Goal: Find specific page/section: Find specific page/section

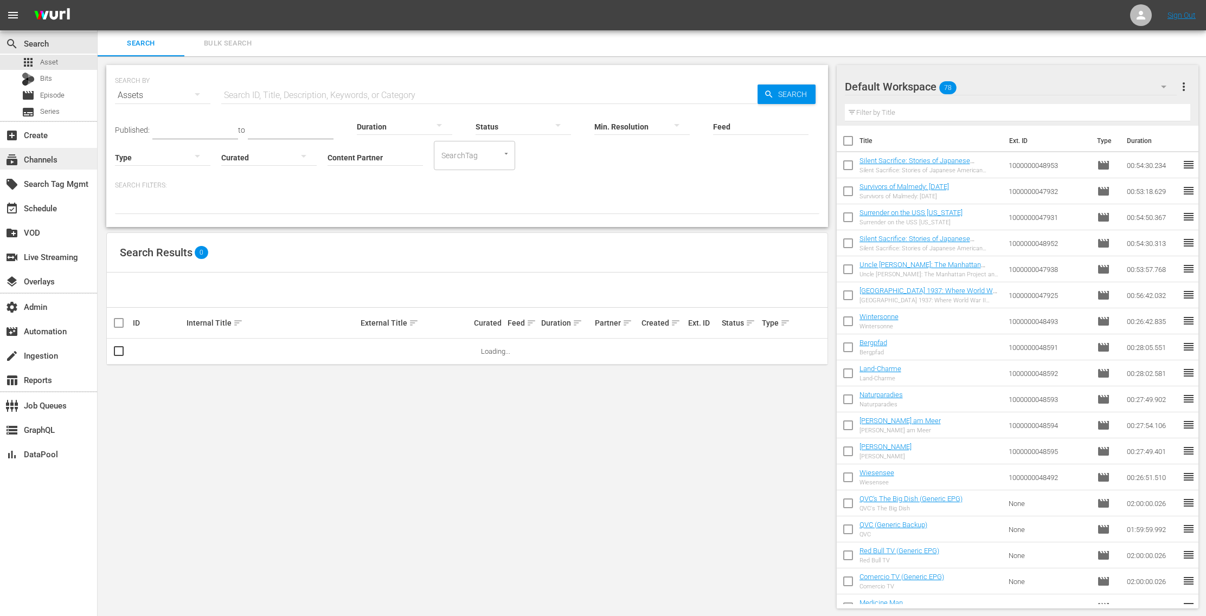
click at [57, 163] on div "subscriptions Channels" at bounding box center [30, 158] width 61 height 10
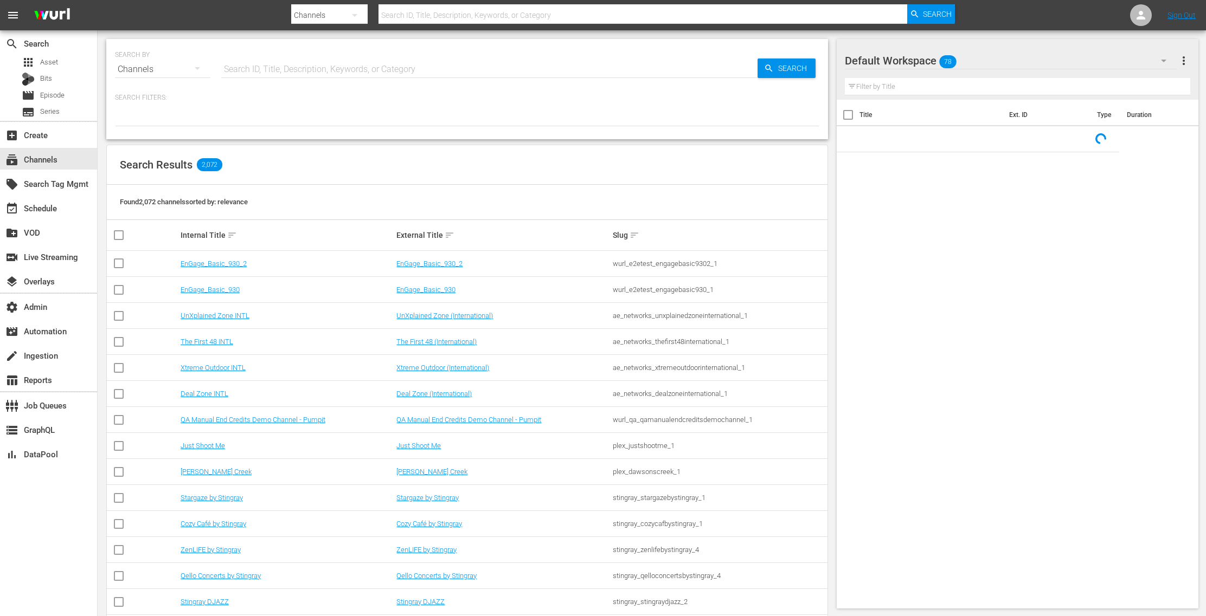
click at [245, 66] on input "text" at bounding box center [489, 69] width 536 height 26
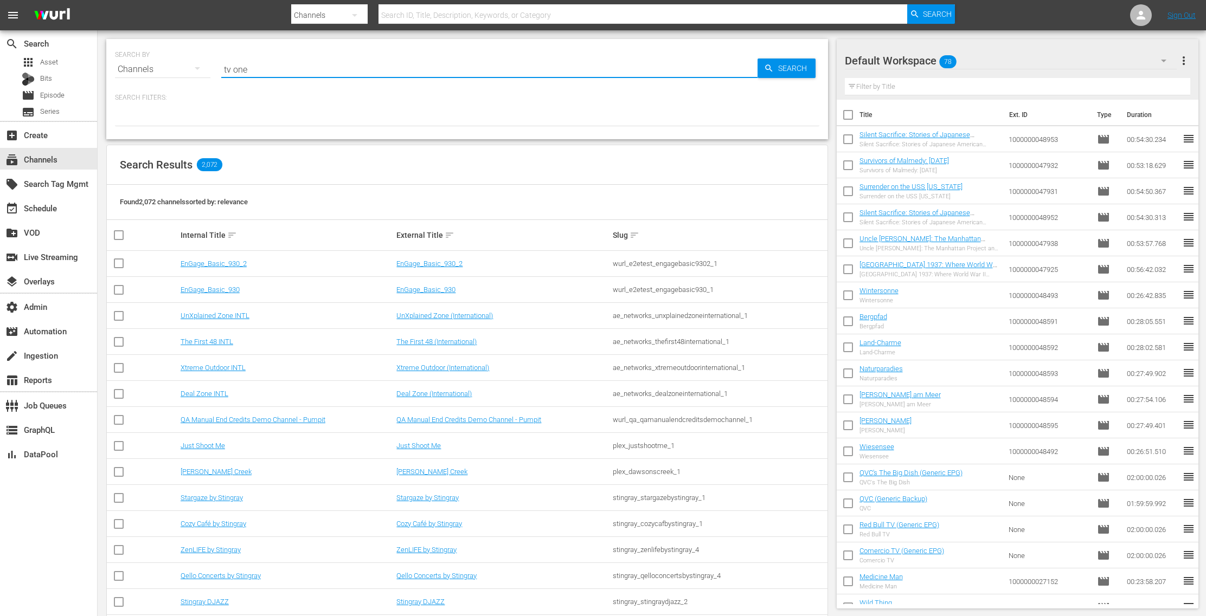
type input "tv one"
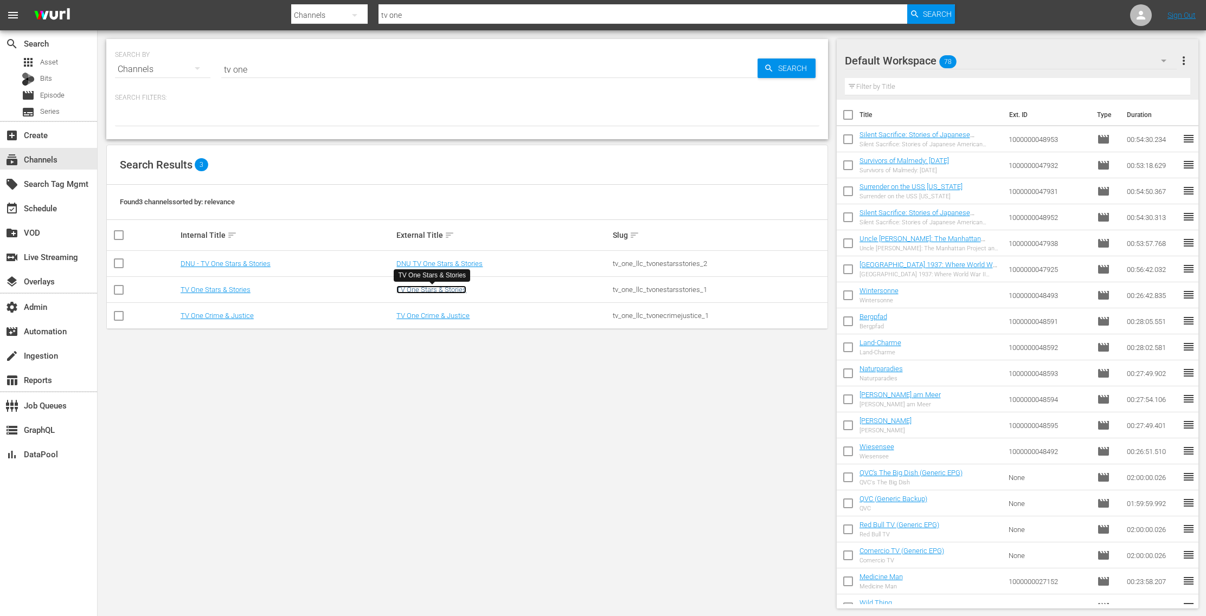
click at [435, 291] on link "TV One Stars & Stories" at bounding box center [431, 290] width 70 height 8
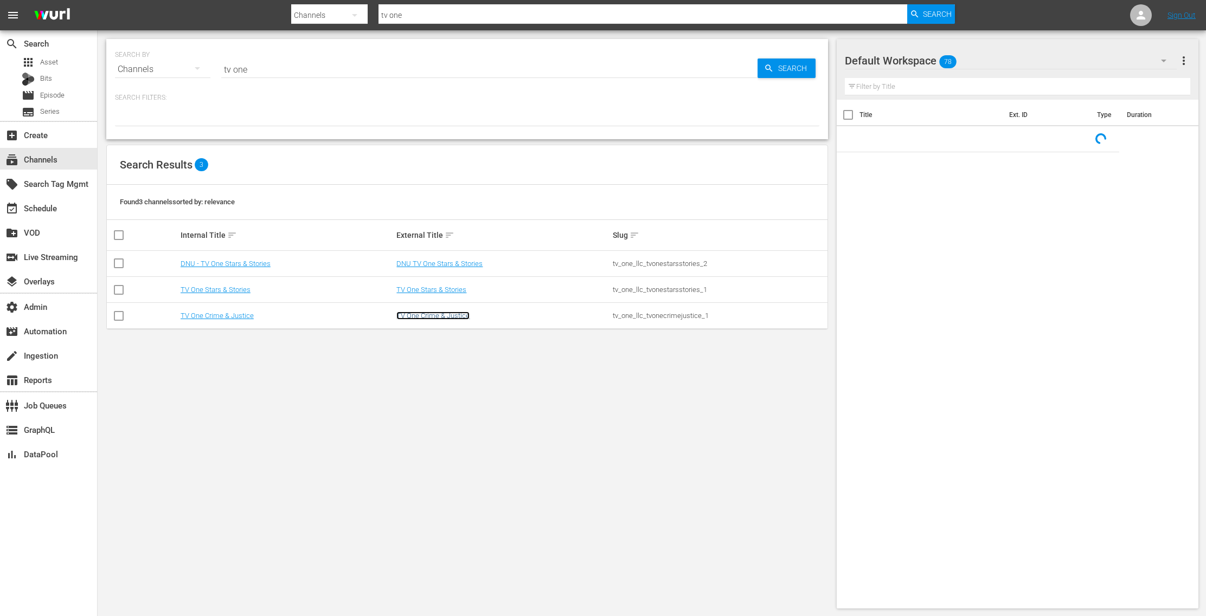
click at [435, 313] on link "TV One Crime & Justice" at bounding box center [432, 316] width 73 height 8
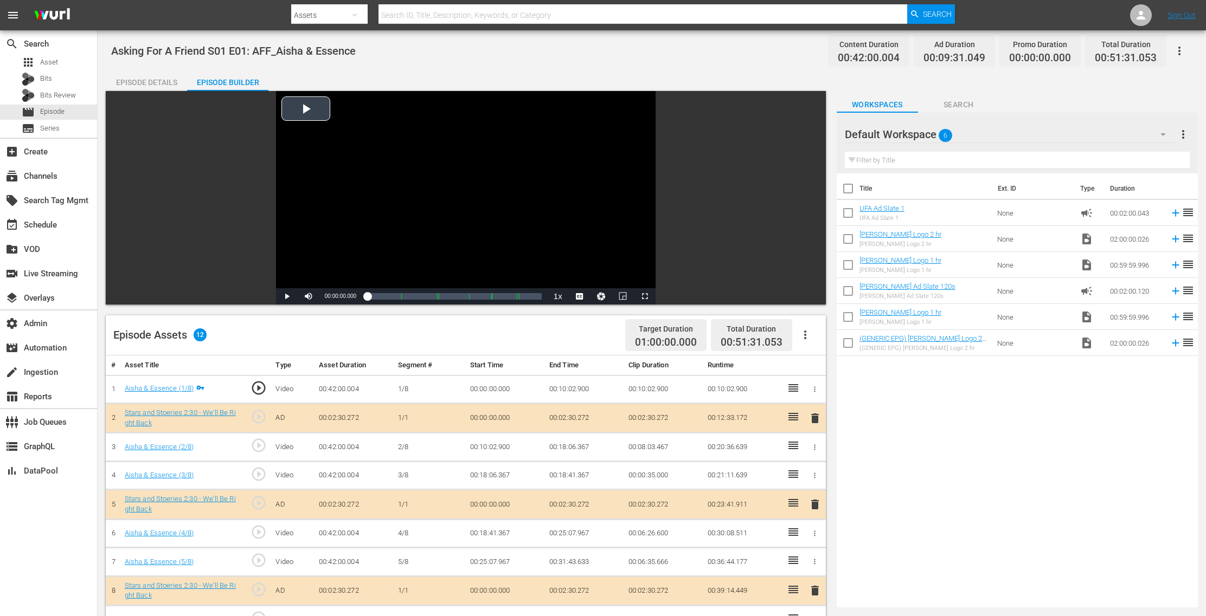
click at [311, 112] on div "Video Player" at bounding box center [465, 189] width 379 height 197
drag, startPoint x: 370, startPoint y: 298, endPoint x: 434, endPoint y: 298, distance: 63.4
click at [434, 298] on div "00:17:10.471" at bounding box center [400, 296] width 67 height 11
click at [435, 297] on div "00:17:29.670" at bounding box center [401, 296] width 68 height 11
click at [287, 297] on span "Video Player" at bounding box center [287, 297] width 0 height 0
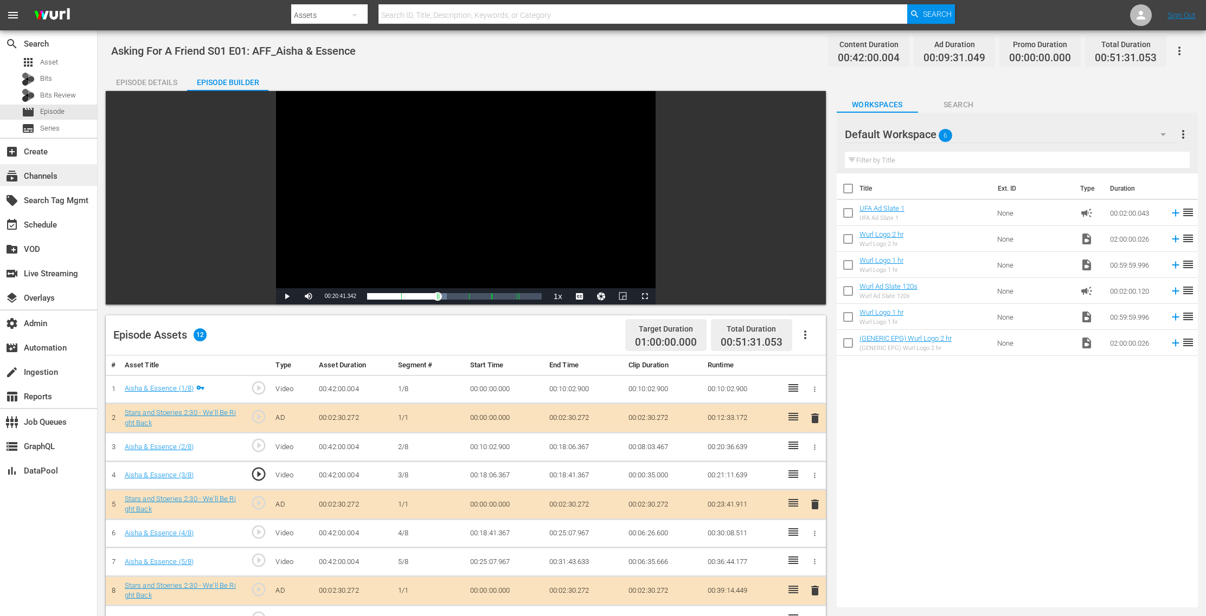
click at [48, 175] on div "subscriptions Channels" at bounding box center [30, 175] width 61 height 10
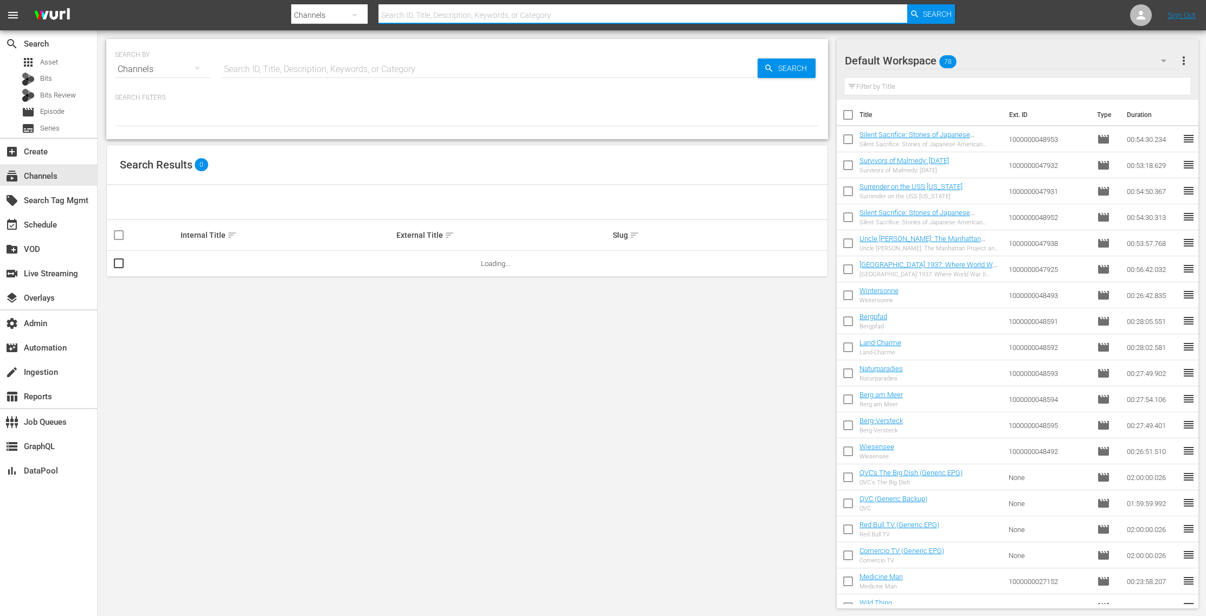
click at [411, 9] on input "text" at bounding box center [642, 15] width 529 height 26
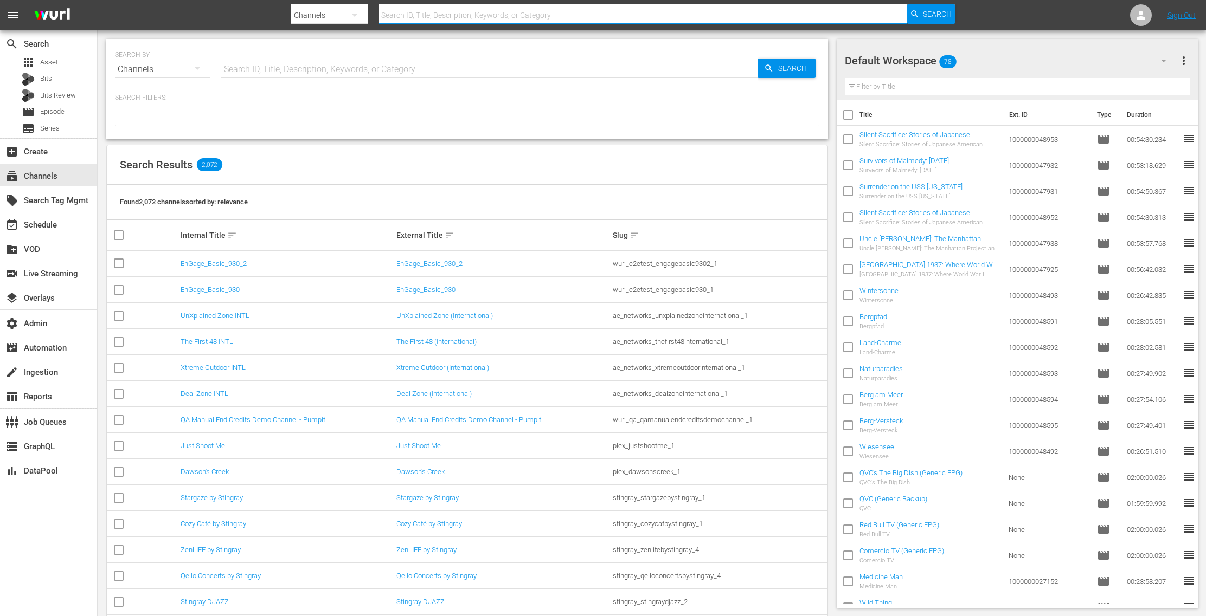
paste input "Bonanza-Billies TV"
type input "Bonanza-Billies TV"
click at [917, 9] on div "Search" at bounding box center [931, 14] width 48 height 20
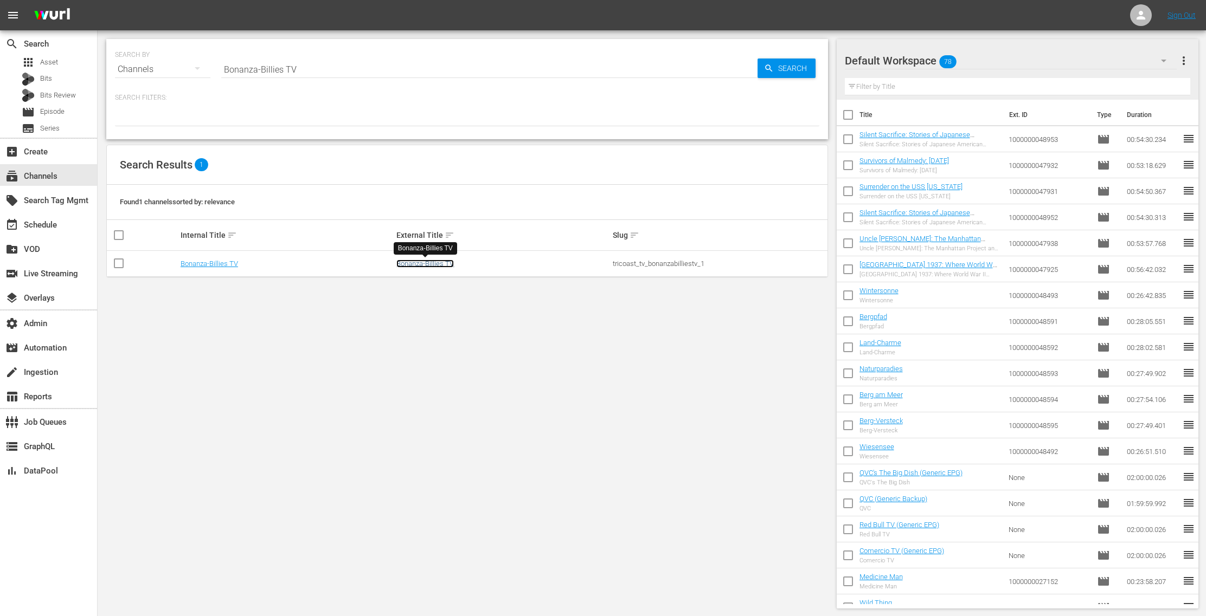
click at [435, 265] on link "Bonanza-Billies TV" at bounding box center [424, 264] width 57 height 8
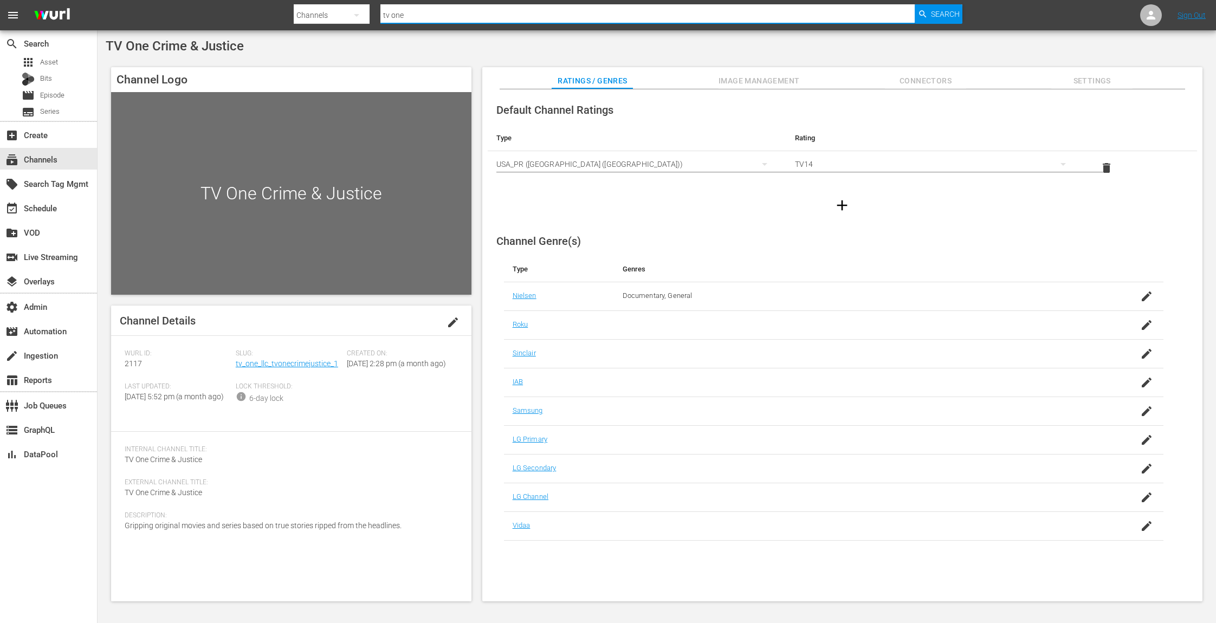
drag, startPoint x: 449, startPoint y: 16, endPoint x: 301, endPoint y: 14, distance: 148.0
click at [301, 14] on div "Search By Channels Search ID, Title, Description, Keywords, or Category tv one …" at bounding box center [628, 15] width 669 height 26
paste input "ricoast_tv_itsawonderfullifechannel_1"
type input "tricoast_tv_itsawonderfullifechannel_1"
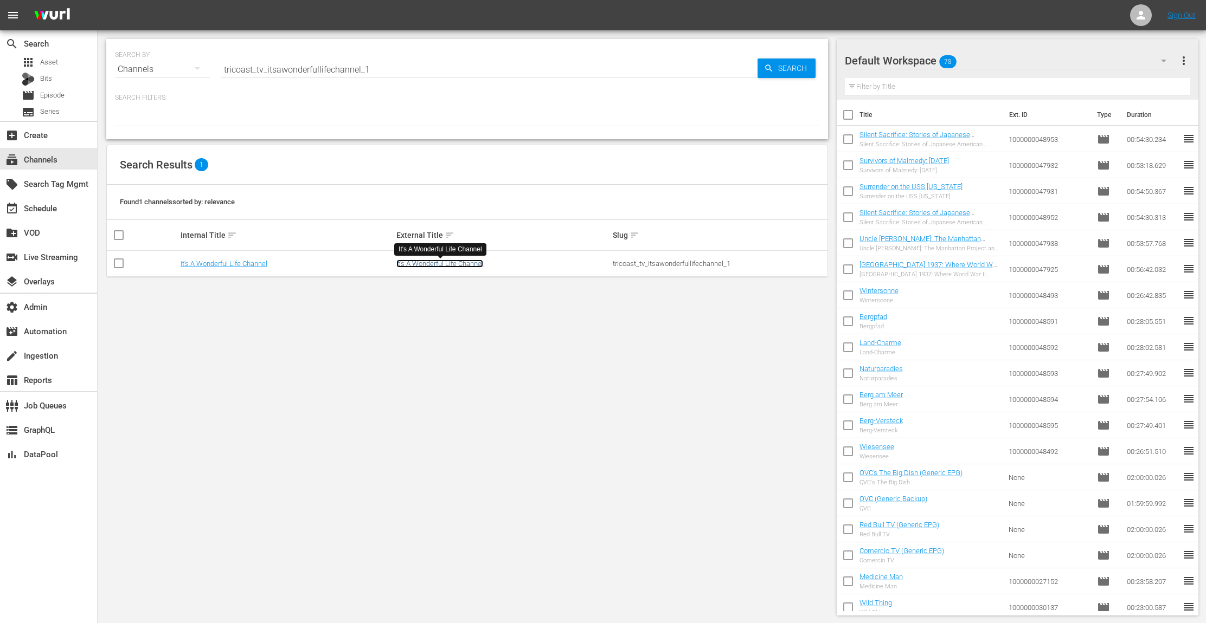
click at [439, 266] on link "It's A Wonderful Life Channel" at bounding box center [439, 264] width 87 height 8
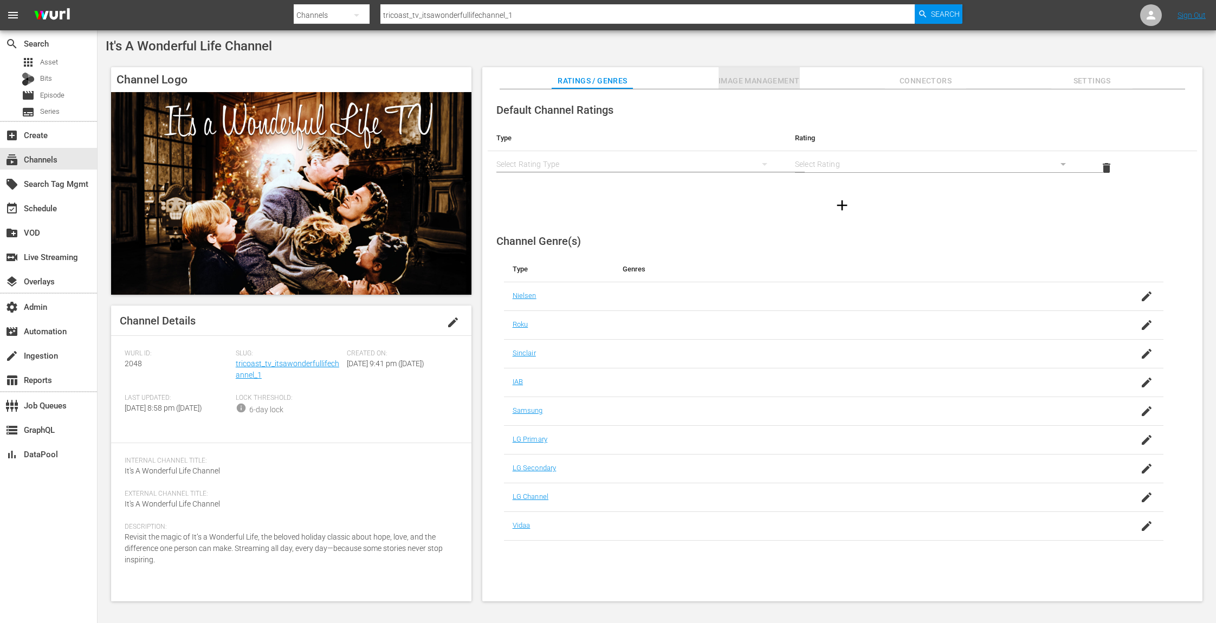
click at [789, 80] on span "Image Management" at bounding box center [759, 81] width 81 height 14
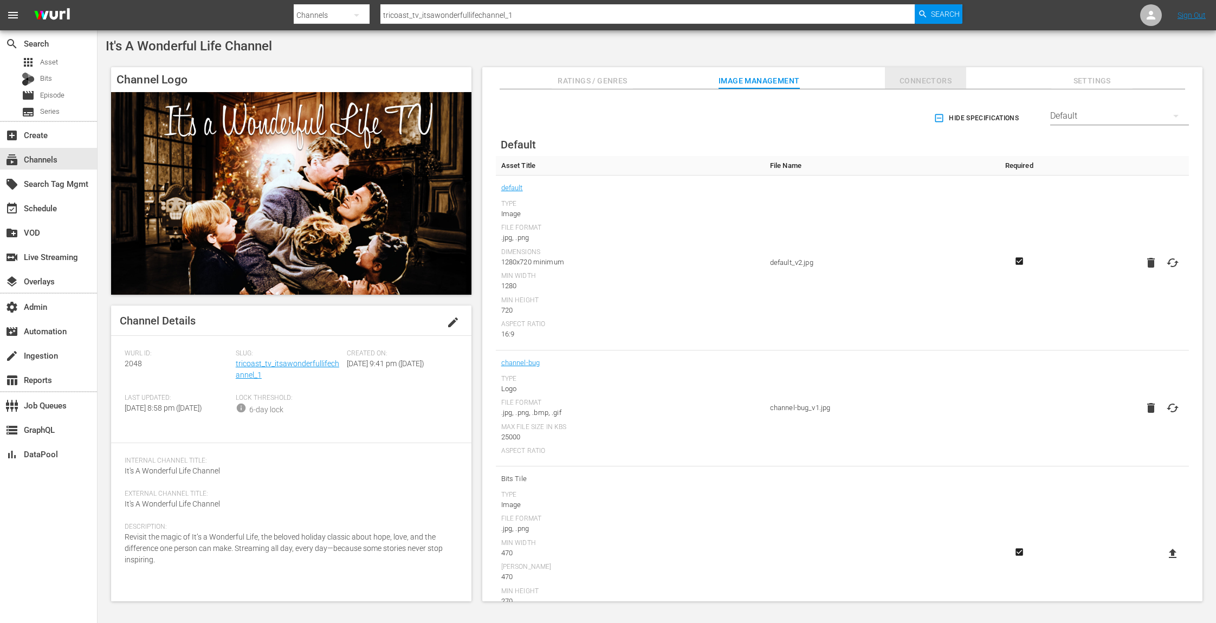
click at [941, 78] on span "Connectors" at bounding box center [925, 81] width 81 height 14
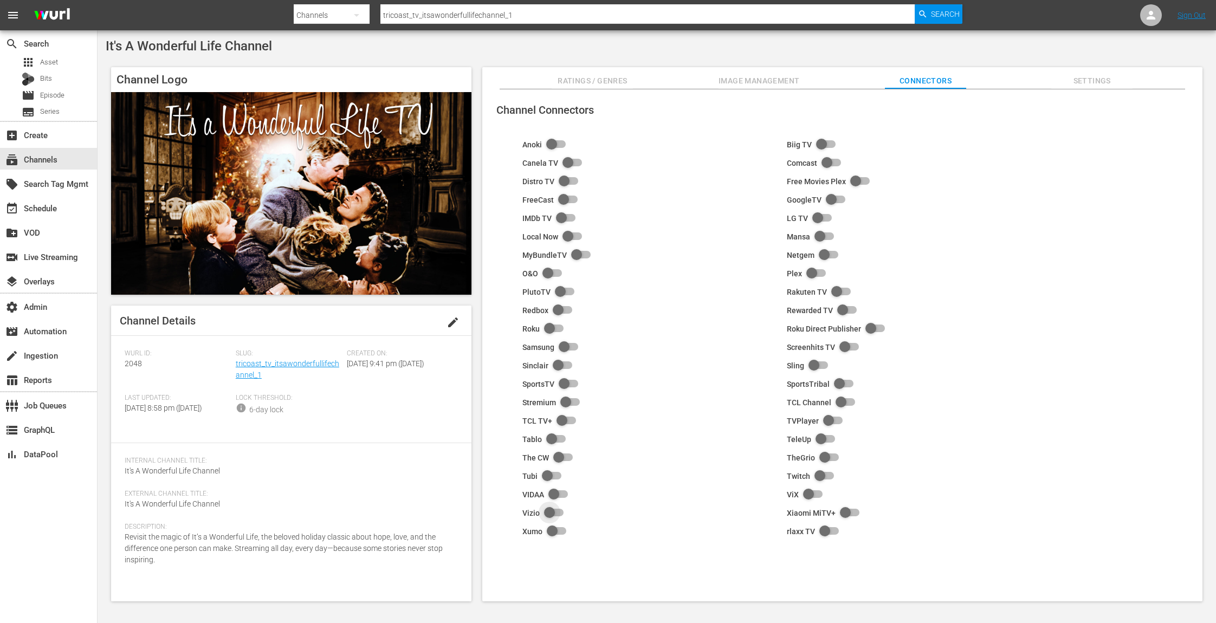
click at [549, 512] on input "checkbox" at bounding box center [552, 513] width 24 height 13
click at [1109, 82] on span "Settings" at bounding box center [1092, 81] width 81 height 14
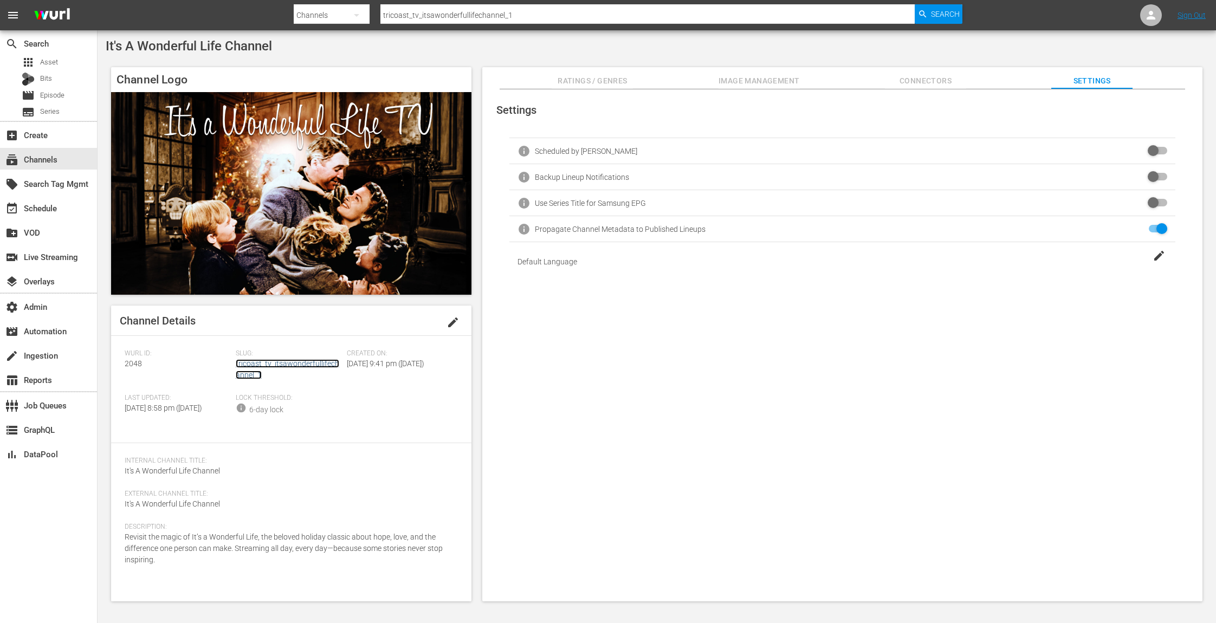
click at [297, 364] on link "tricoast_tv_itsawonderfullifechannel_1" at bounding box center [288, 369] width 104 height 20
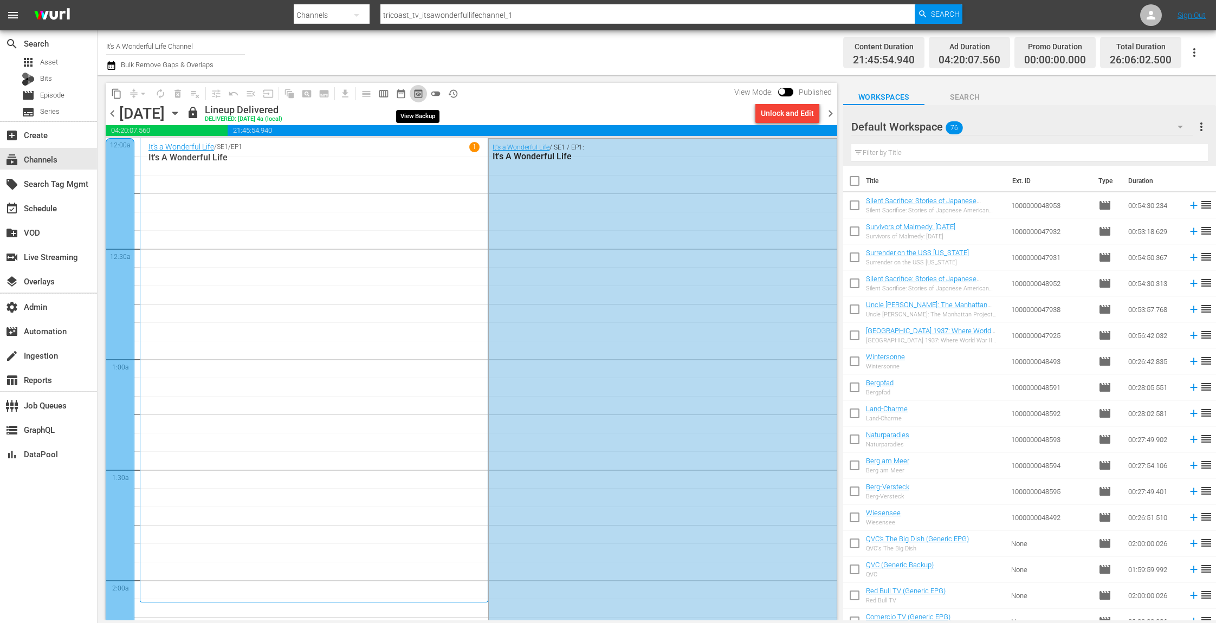
click at [421, 92] on span "preview_outlined" at bounding box center [418, 93] width 11 height 11
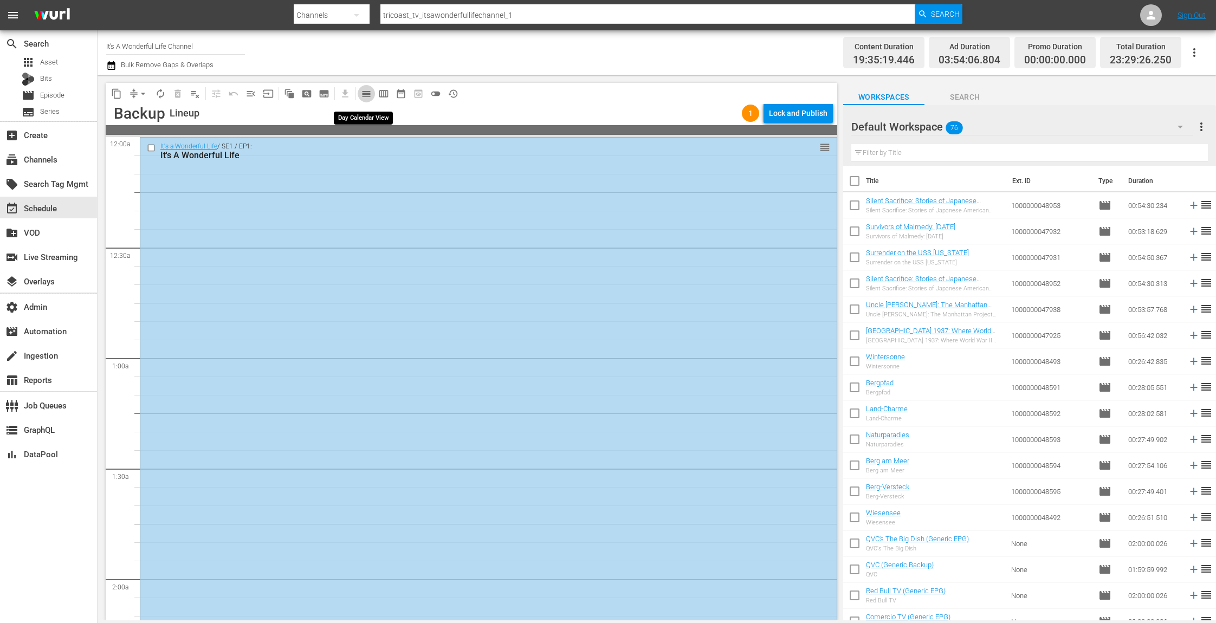
click at [366, 93] on span "calendar_view_day_outlined" at bounding box center [366, 93] width 11 height 11
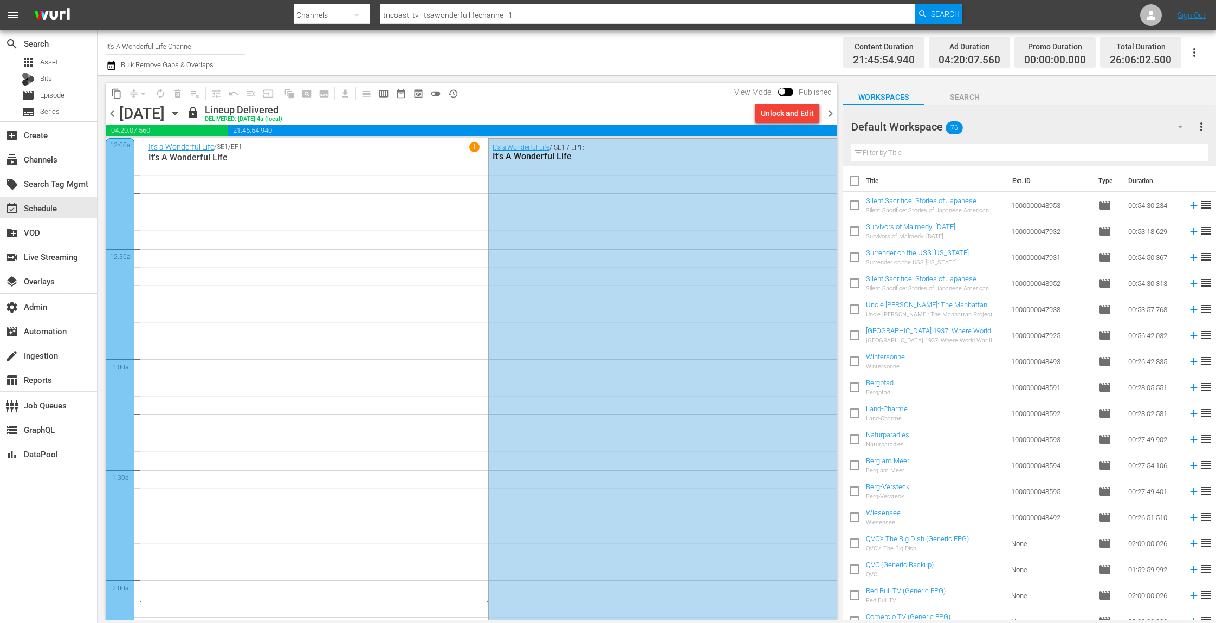
click at [181, 117] on icon "button" at bounding box center [175, 113] width 12 height 12
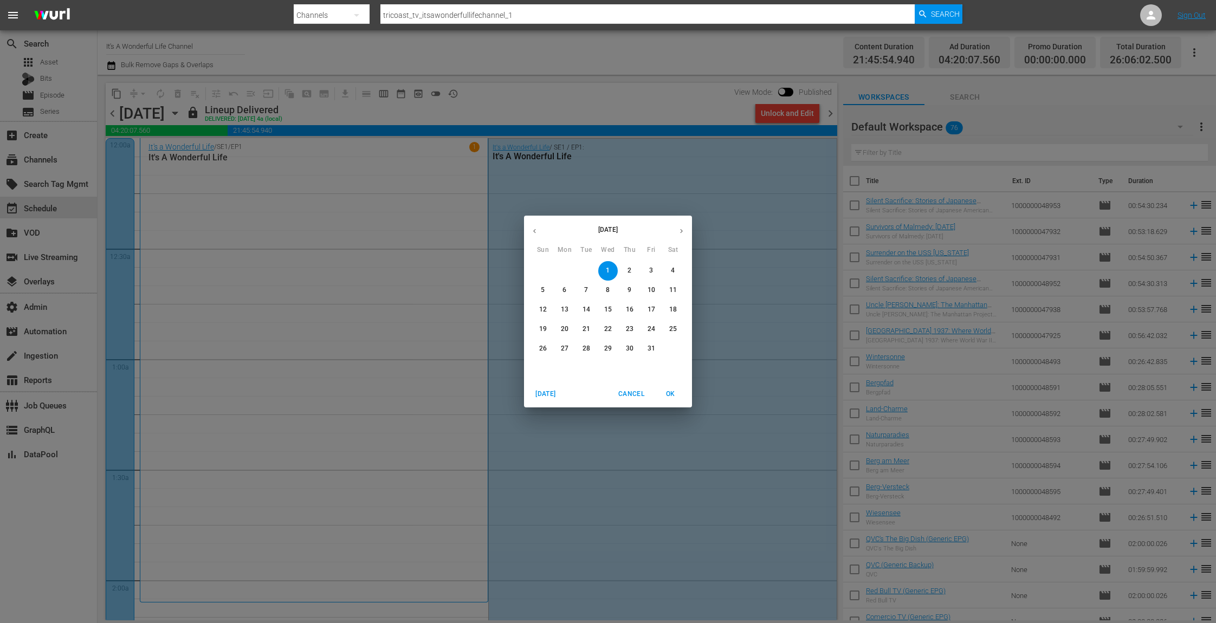
click at [613, 329] on span "22" at bounding box center [608, 329] width 20 height 9
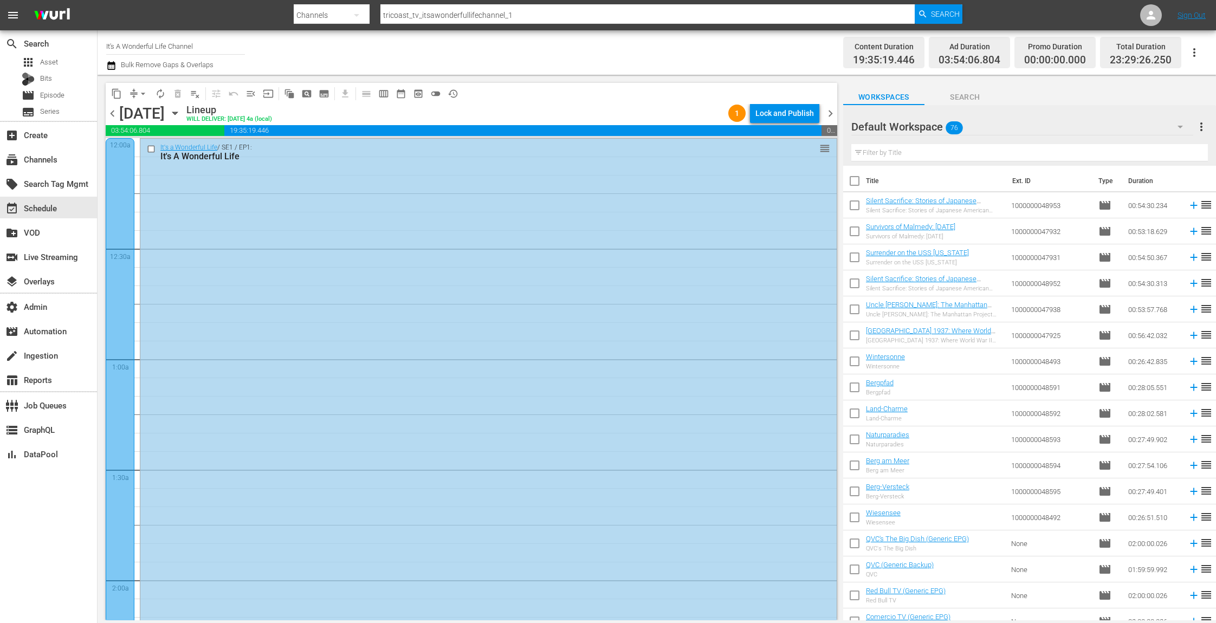
click at [181, 112] on icon "button" at bounding box center [175, 113] width 12 height 12
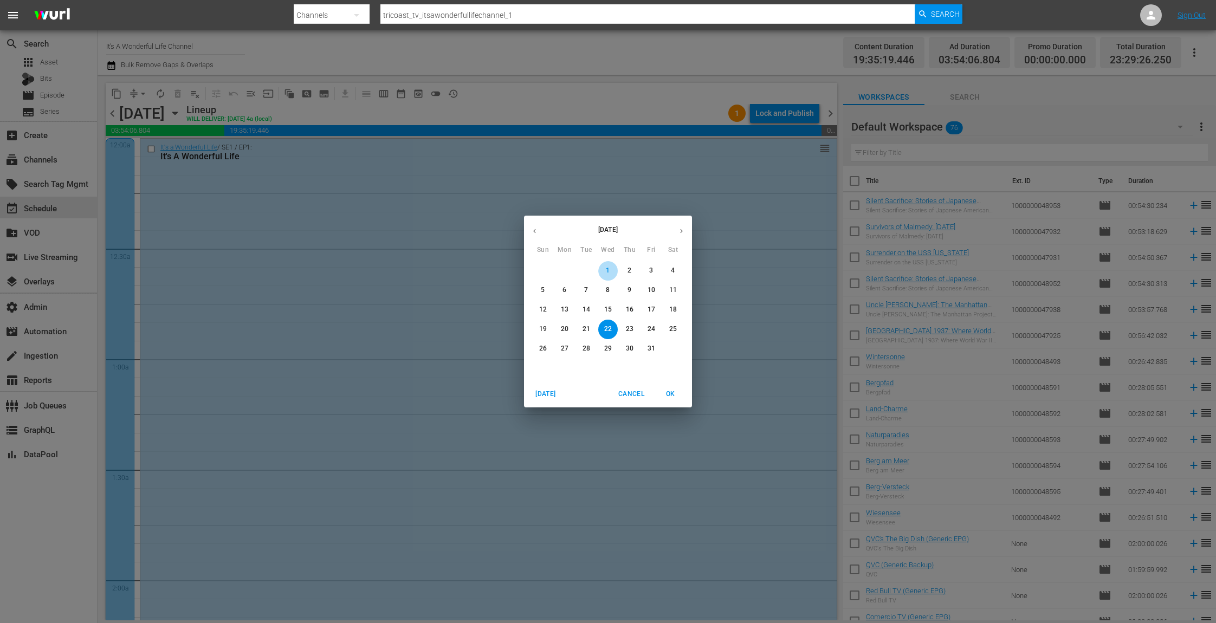
click at [603, 271] on span "1" at bounding box center [608, 270] width 20 height 9
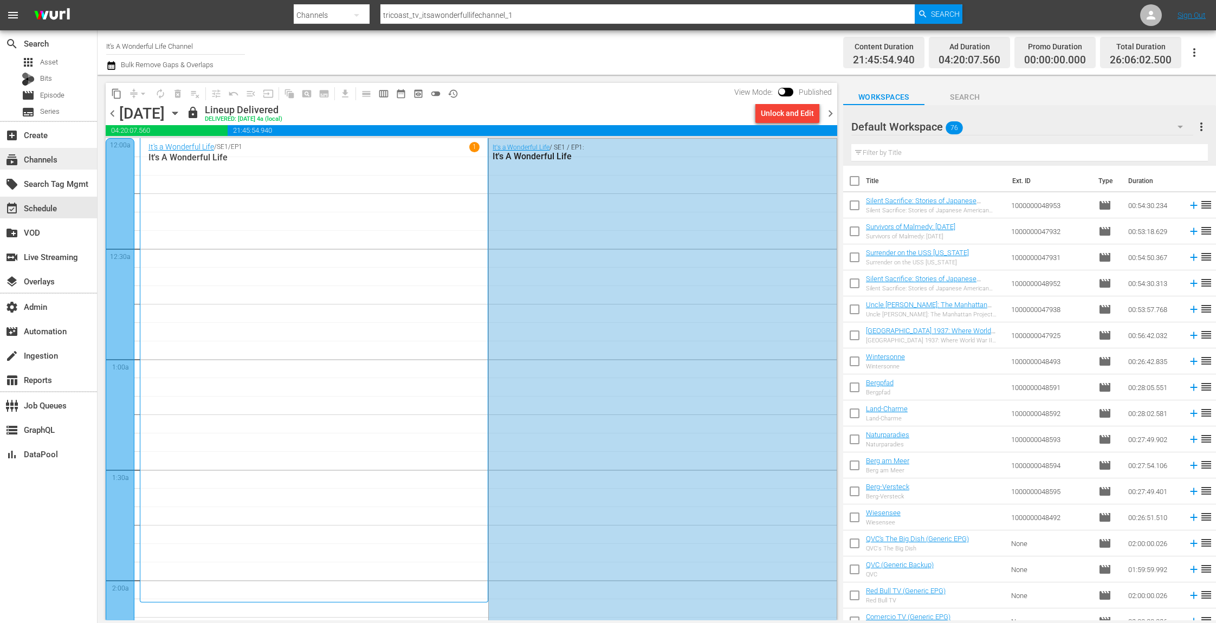
click at [63, 164] on div "subscriptions Channels" at bounding box center [48, 159] width 97 height 22
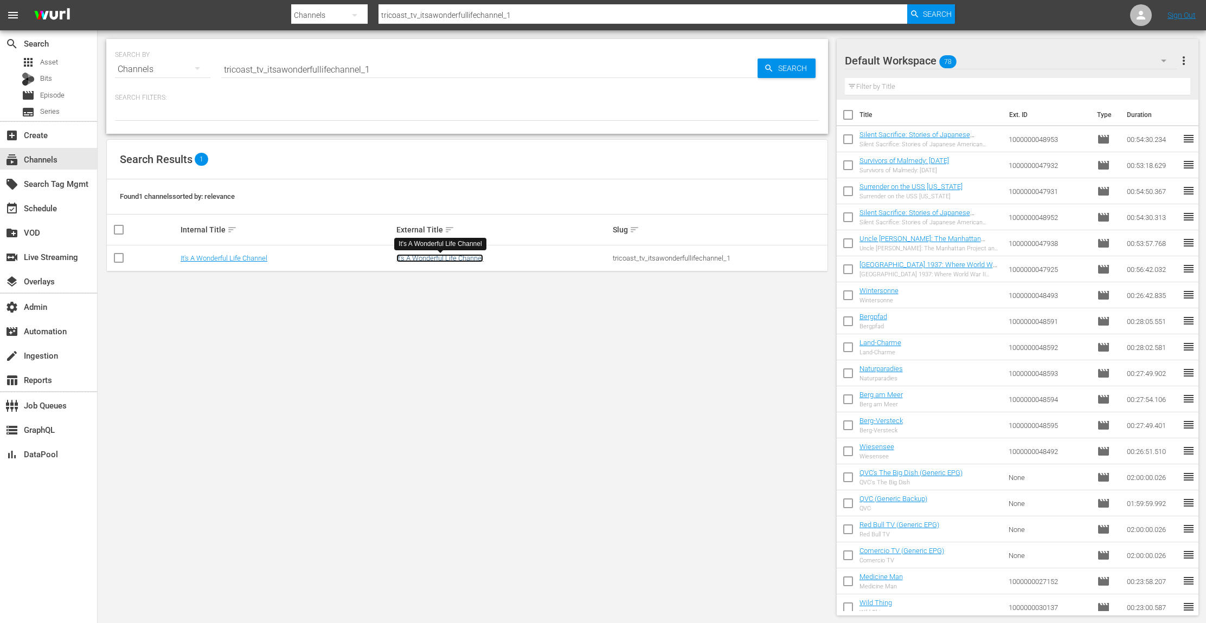
click at [482, 254] on link "It's A Wonderful Life Channel" at bounding box center [439, 258] width 87 height 8
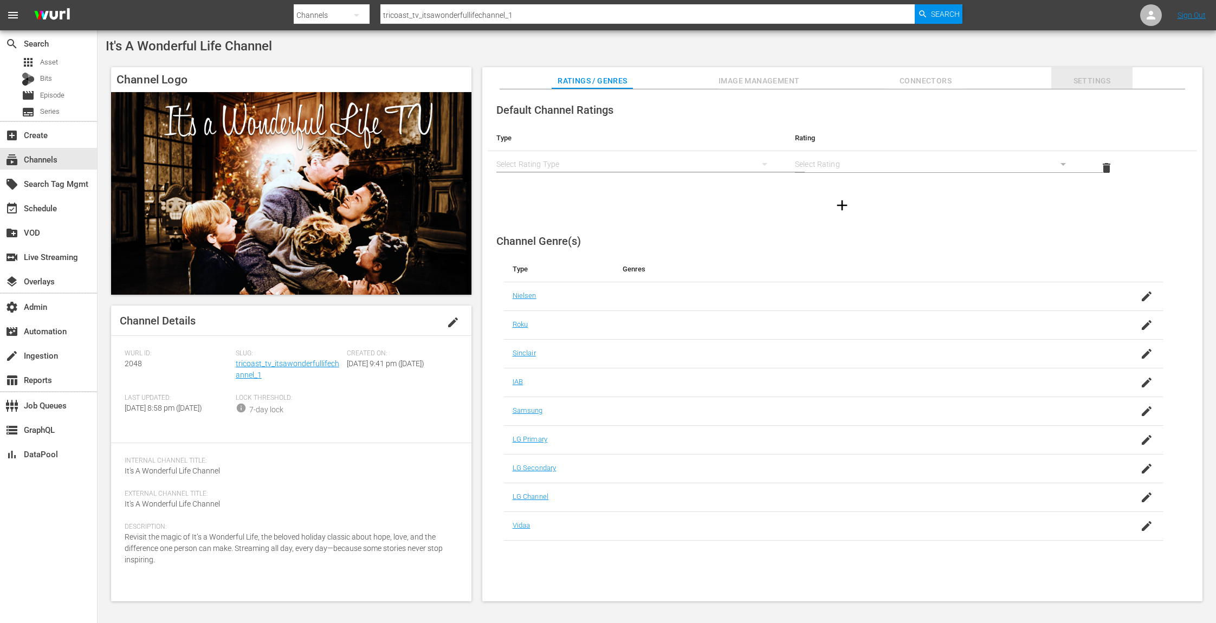
click at [1094, 82] on span "Settings" at bounding box center [1092, 81] width 81 height 14
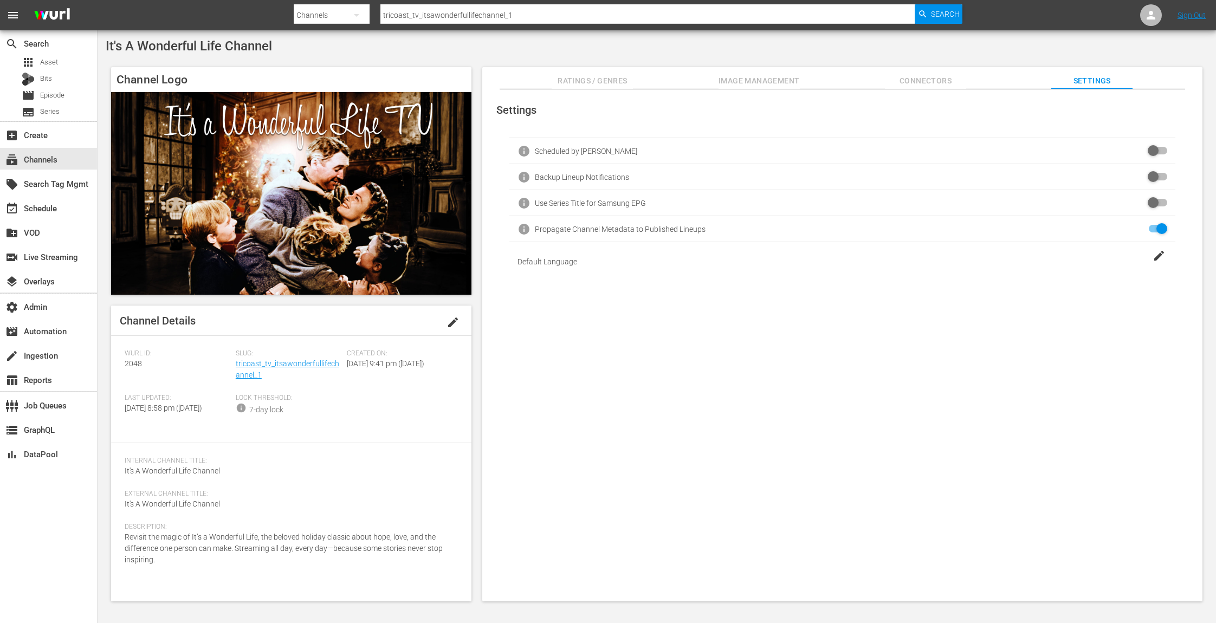
click at [1151, 175] on input "checkbox" at bounding box center [1156, 177] width 24 height 13
checkbox input "false"
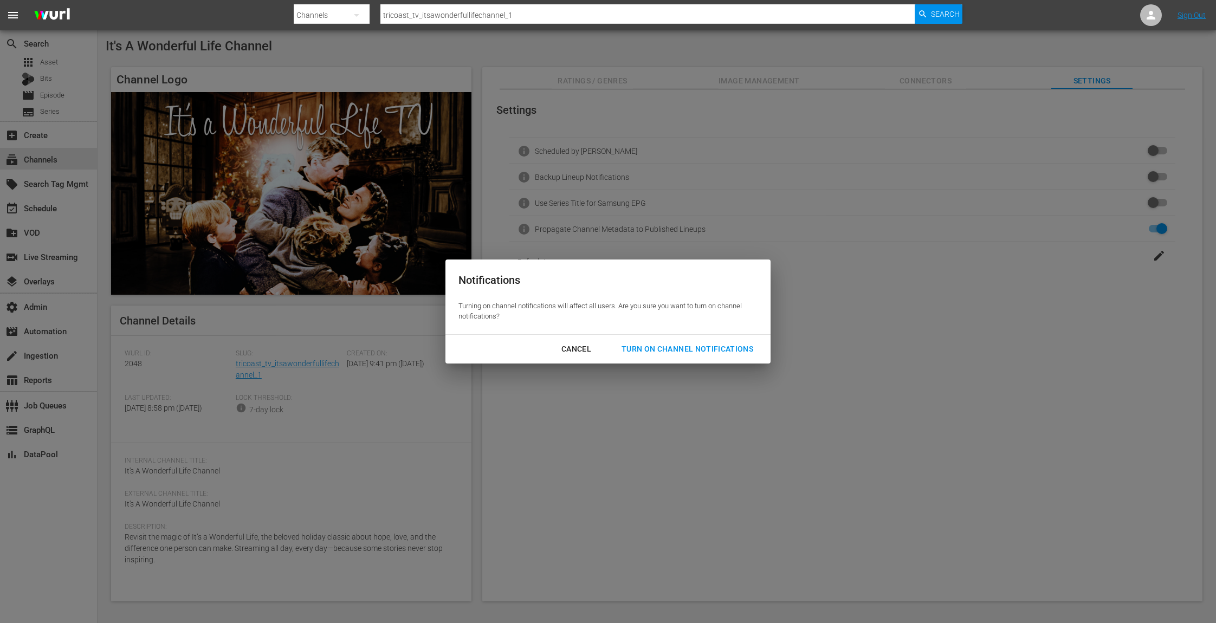
click at [714, 351] on div "Turn On Channel Notifications" at bounding box center [687, 350] width 149 height 14
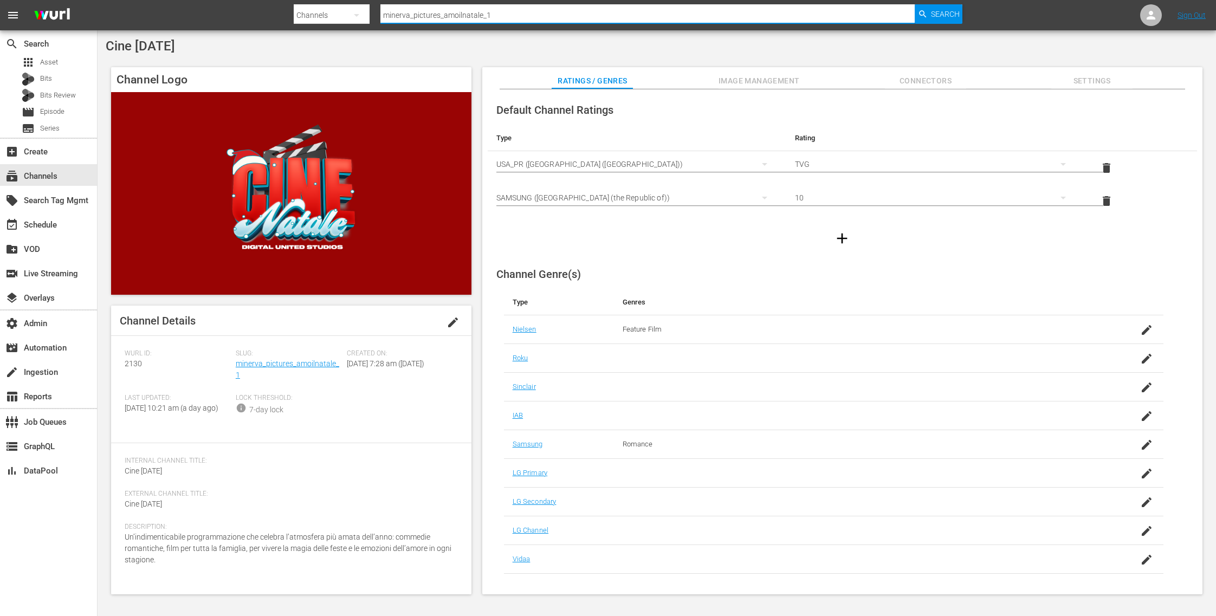
click at [507, 12] on input "minerva_pictures_amoilnatale_1" at bounding box center [648, 15] width 535 height 26
drag, startPoint x: 514, startPoint y: 15, endPoint x: 342, endPoint y: -1, distance: 173.6
click at [342, 0] on html "menu Search By Channels Search ID, Title, Description, Keywords, or Category mi…" at bounding box center [608, 308] width 1216 height 616
paste input "Bonanza-Billies TV"
type input "Bonanza-Billies TV"
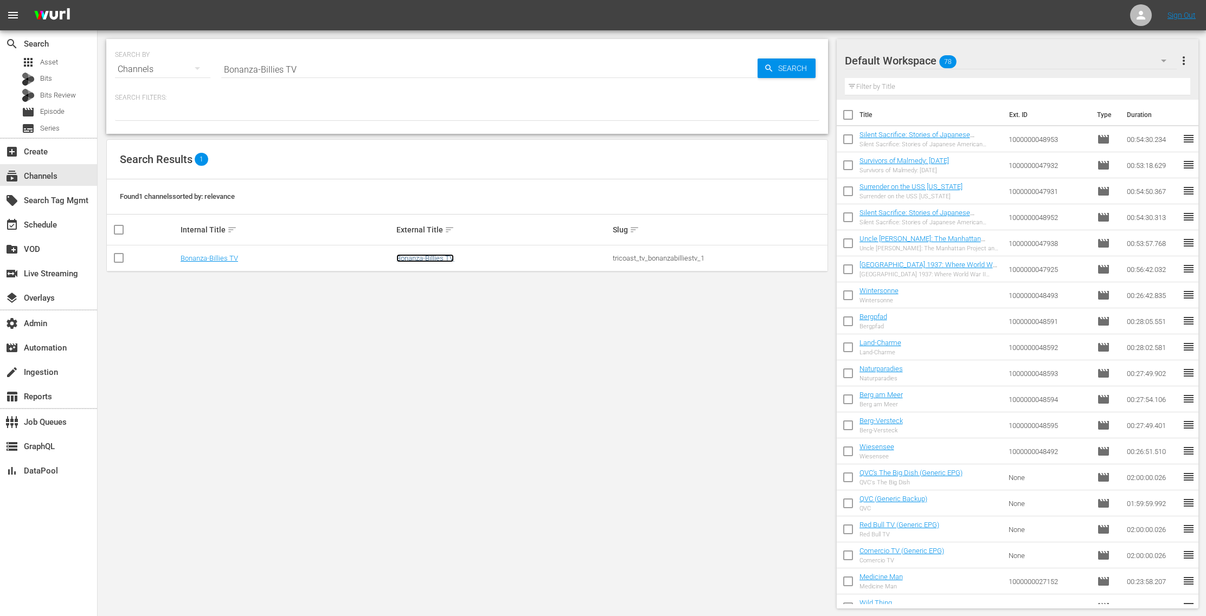
click at [416, 256] on link "Bonanza-Billies TV" at bounding box center [424, 258] width 57 height 8
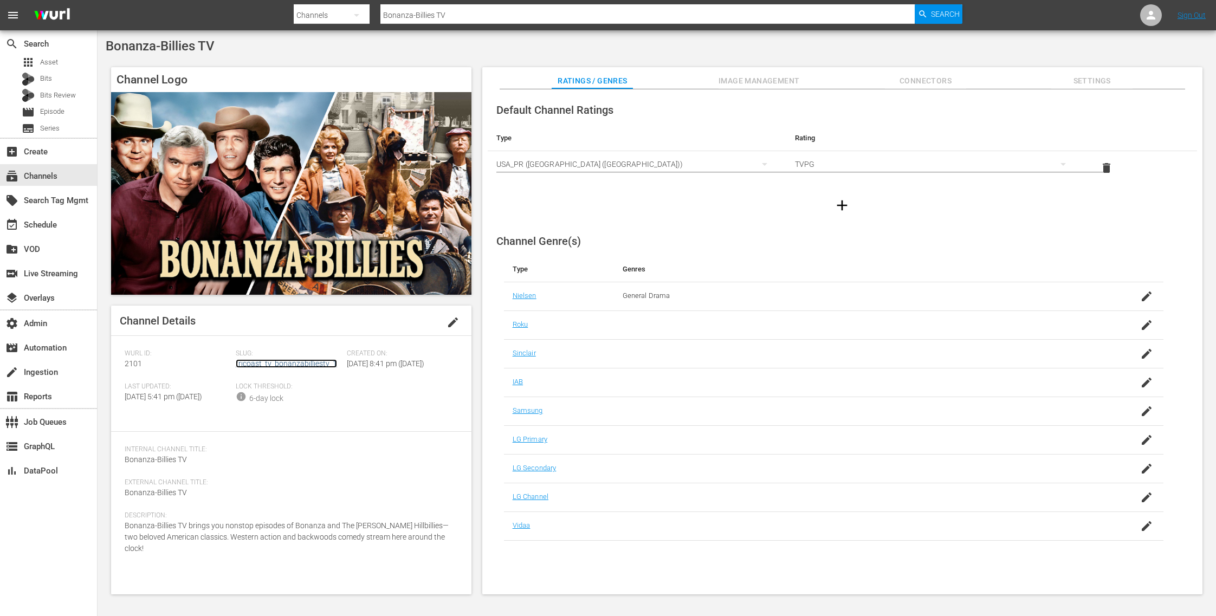
click at [276, 359] on link "tricoast_tv_bonanzabilliestv_1" at bounding box center [286, 363] width 101 height 9
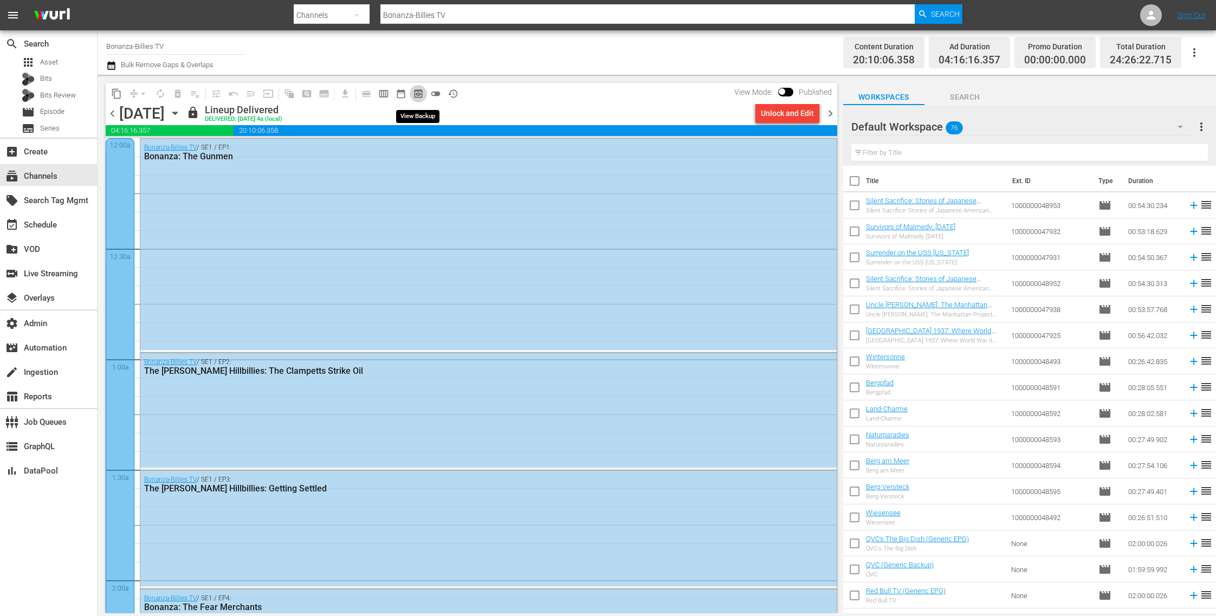
click at [415, 96] on span "preview_outlined" at bounding box center [418, 93] width 11 height 11
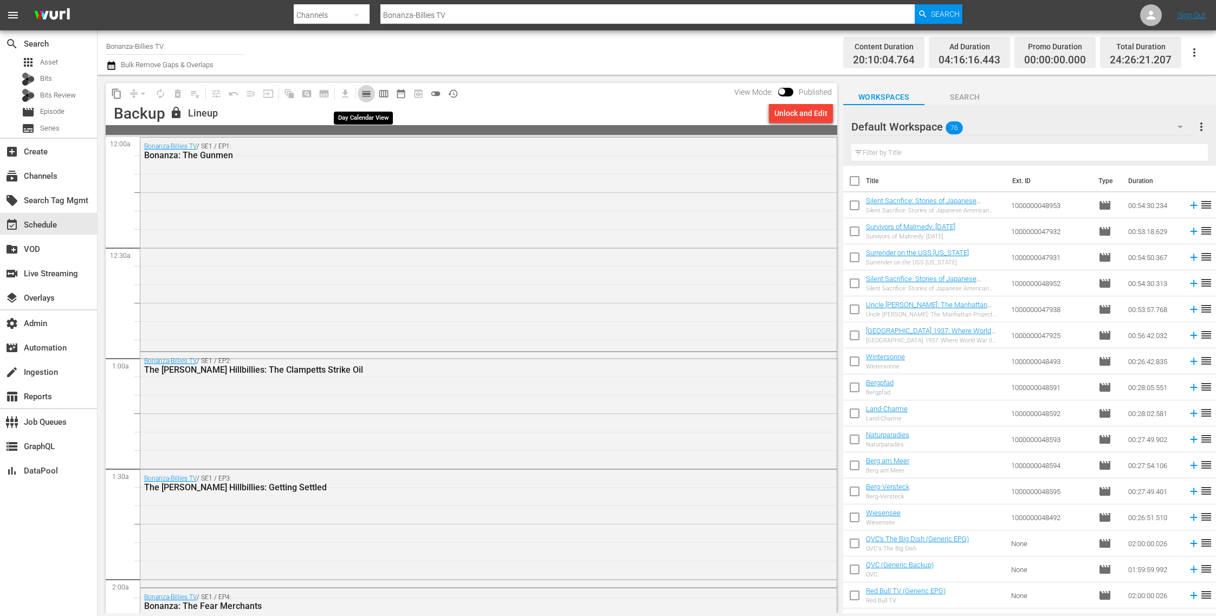
click at [369, 91] on span "calendar_view_day_outlined" at bounding box center [366, 93] width 11 height 11
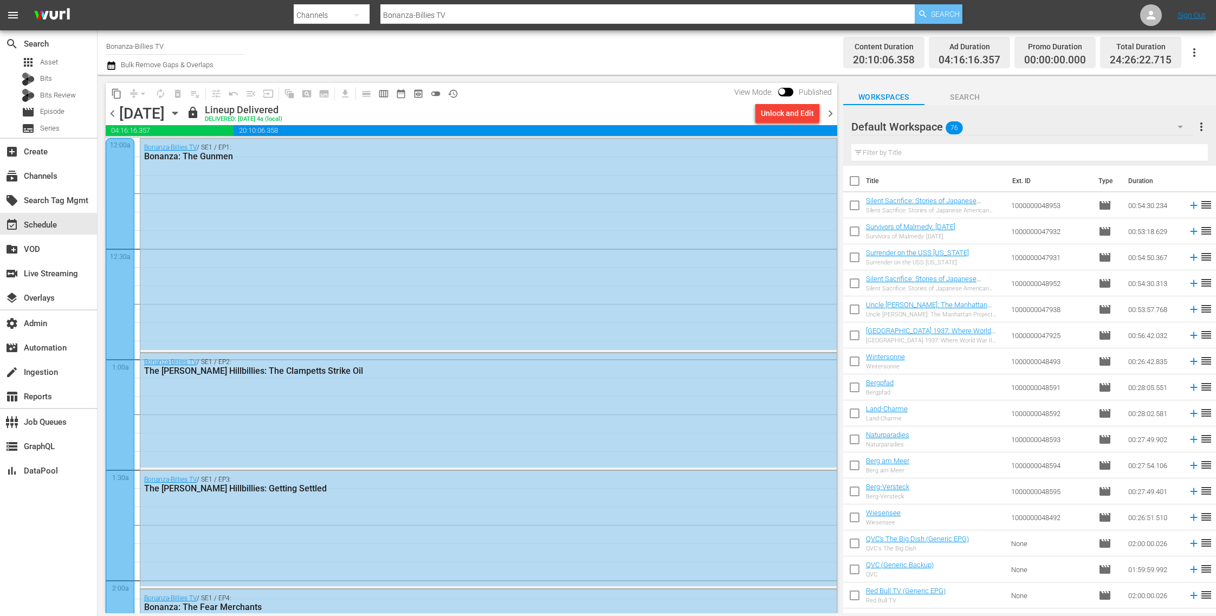
click at [952, 11] on span "Search" at bounding box center [945, 14] width 29 height 20
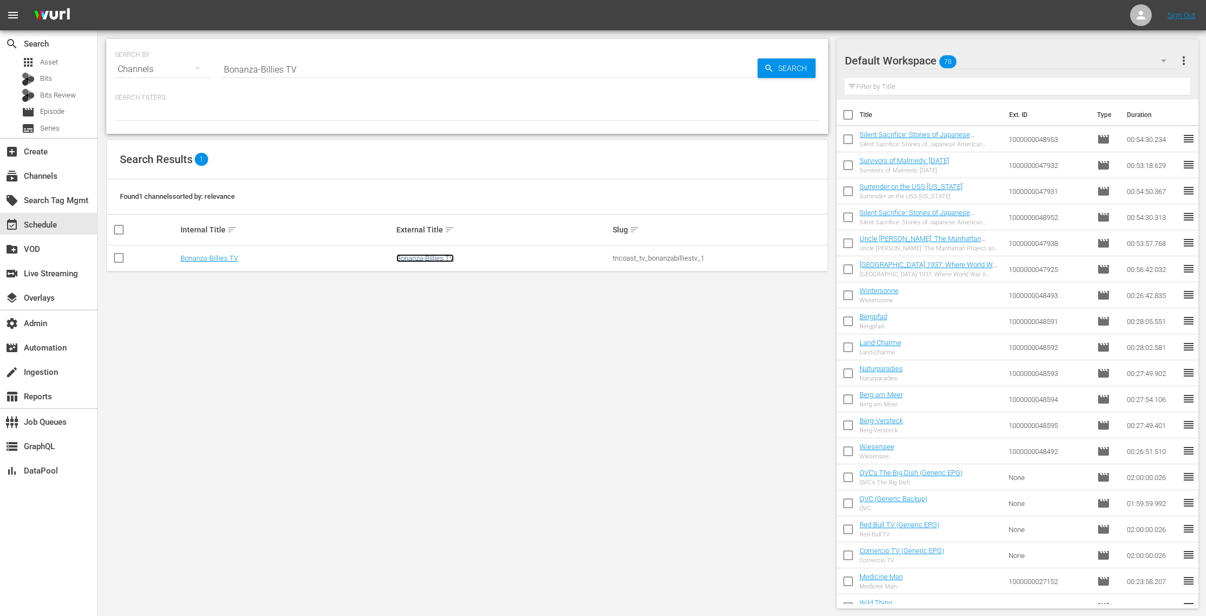
click at [449, 258] on link "Bonanza-Billies TV" at bounding box center [424, 258] width 57 height 8
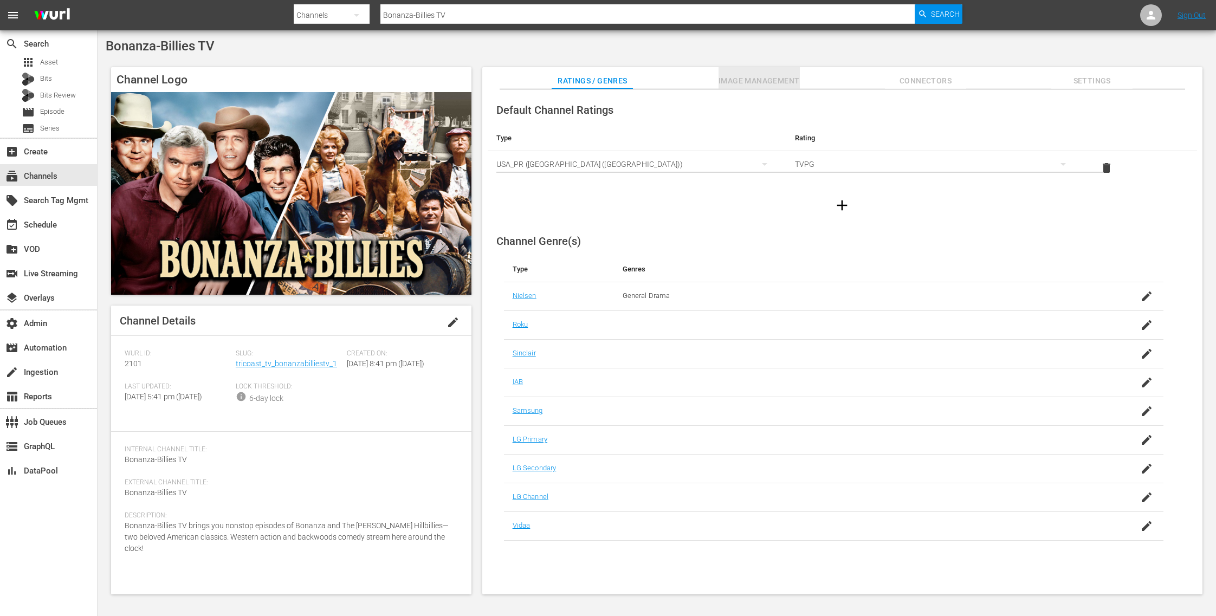
click at [755, 84] on span "Image Management" at bounding box center [759, 81] width 81 height 14
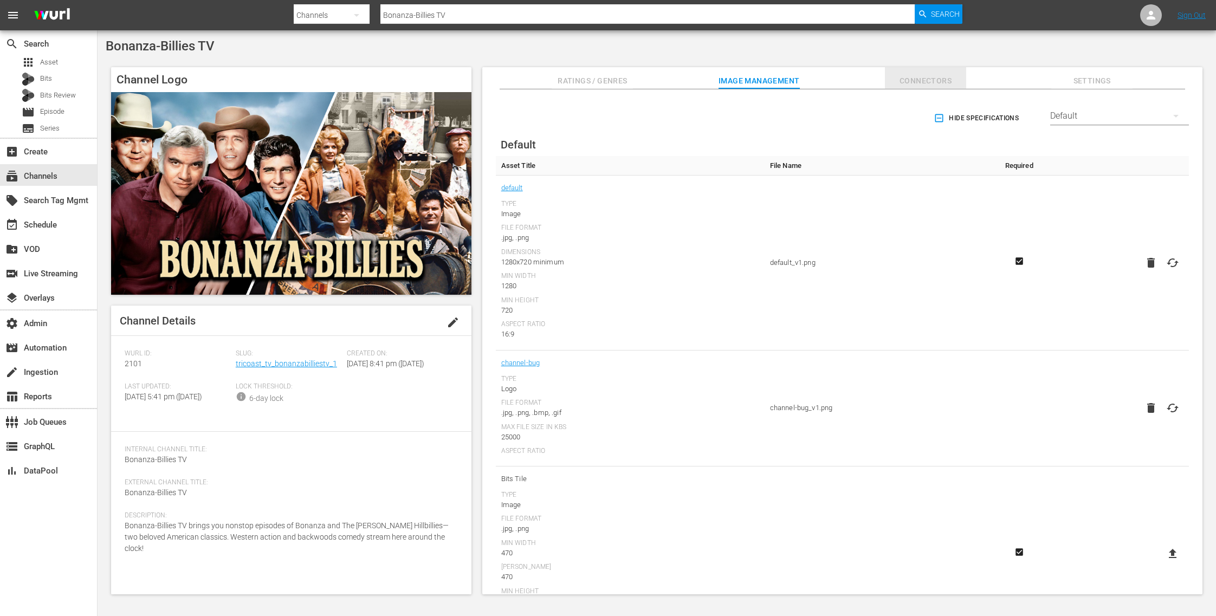
click at [928, 83] on span "Connectors" at bounding box center [925, 81] width 81 height 14
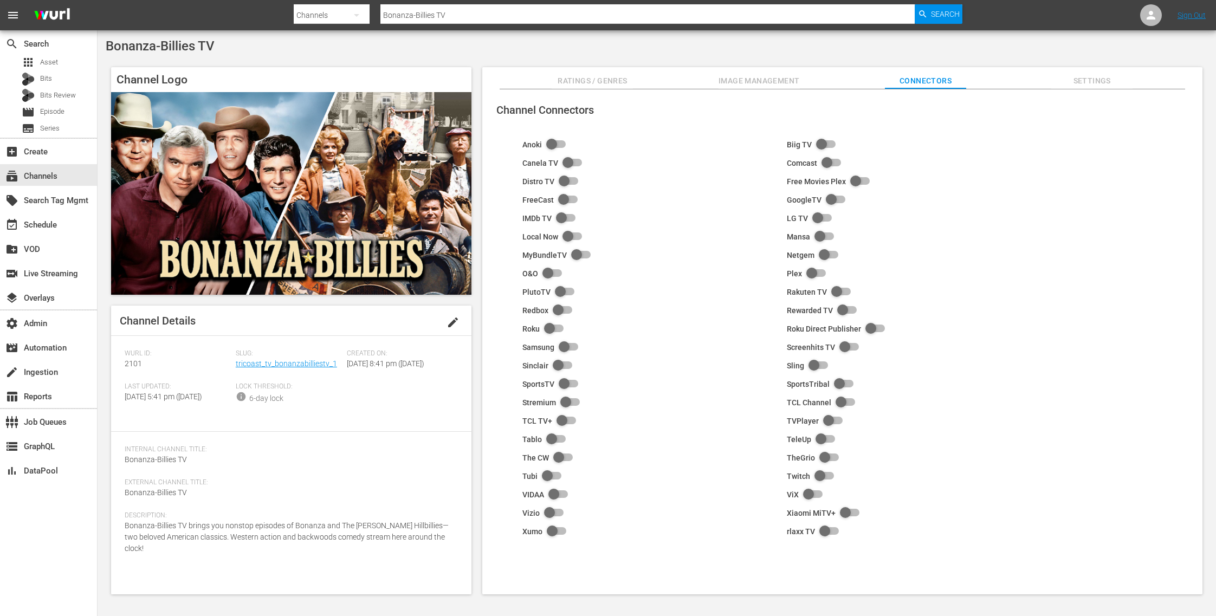
click at [548, 510] on input "checkbox" at bounding box center [552, 513] width 24 height 13
click at [1079, 75] on span "Settings" at bounding box center [1092, 81] width 81 height 14
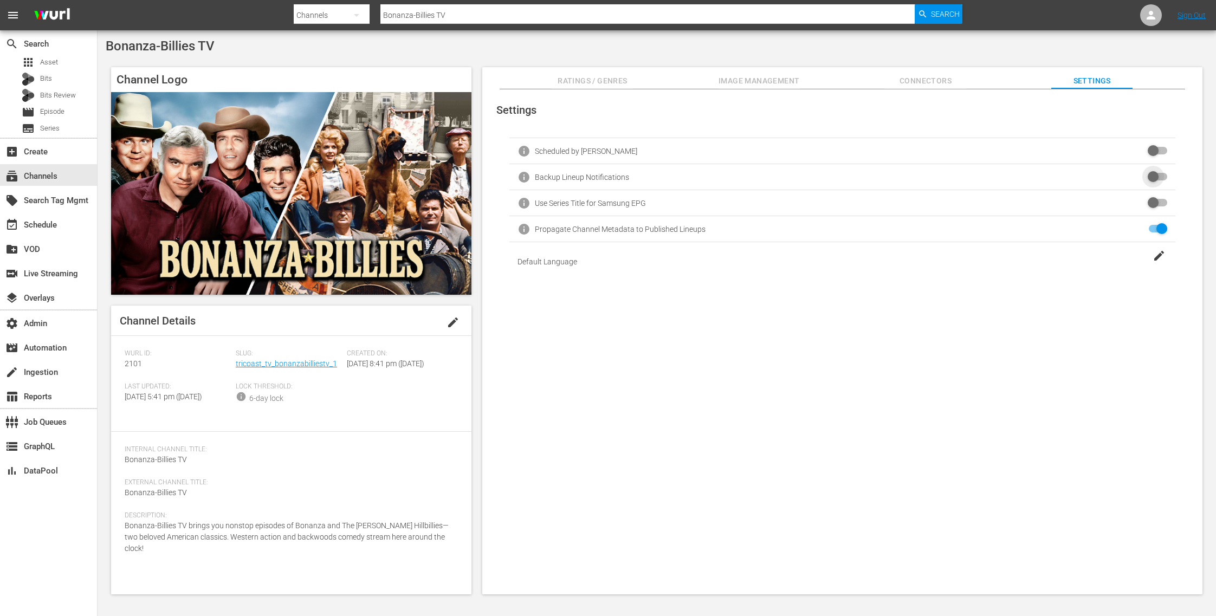
click at [1147, 174] on input "checkbox" at bounding box center [1156, 177] width 24 height 13
checkbox input "false"
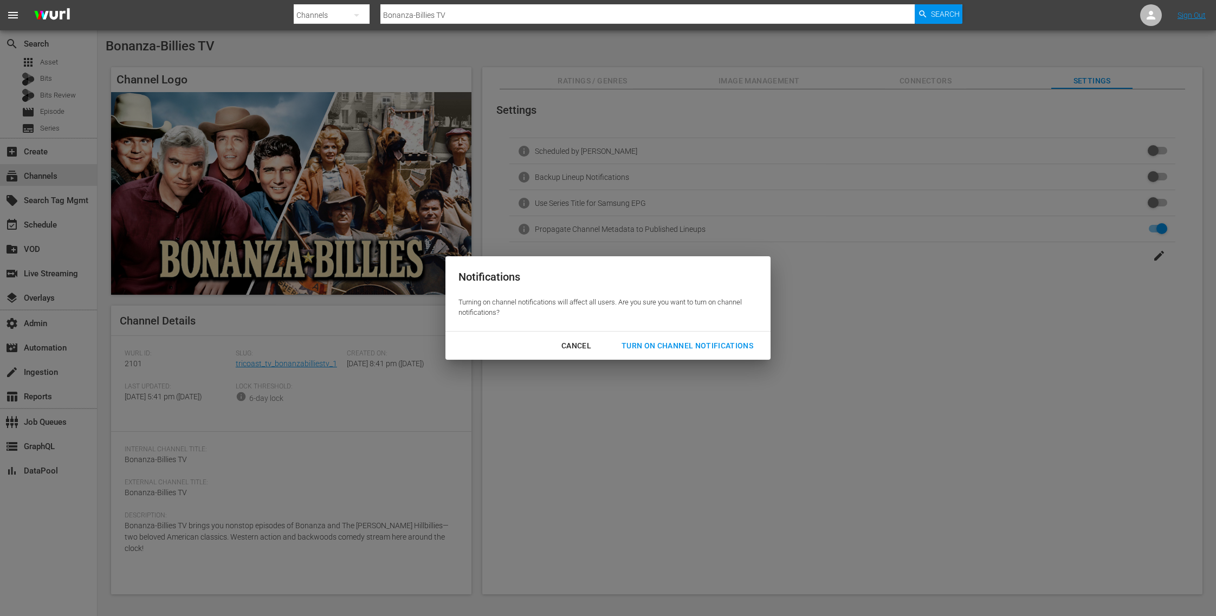
click at [724, 346] on div "Turn On Channel Notifications" at bounding box center [687, 346] width 149 height 14
